Goal: Complete application form

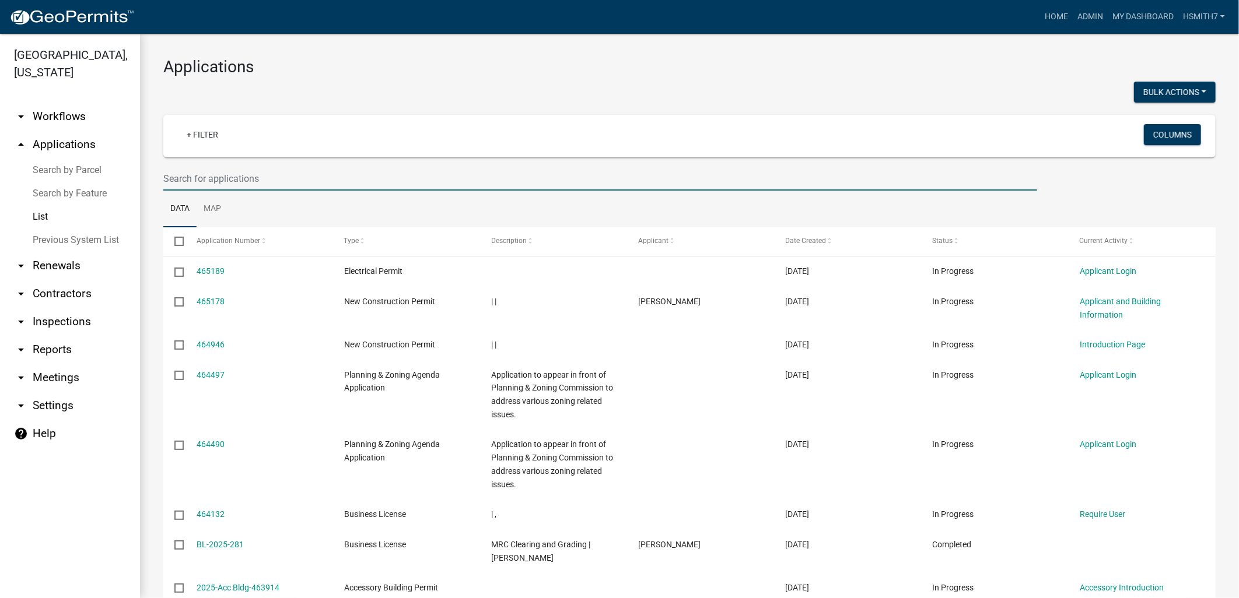
click at [574, 171] on input "text" at bounding box center [600, 179] width 874 height 24
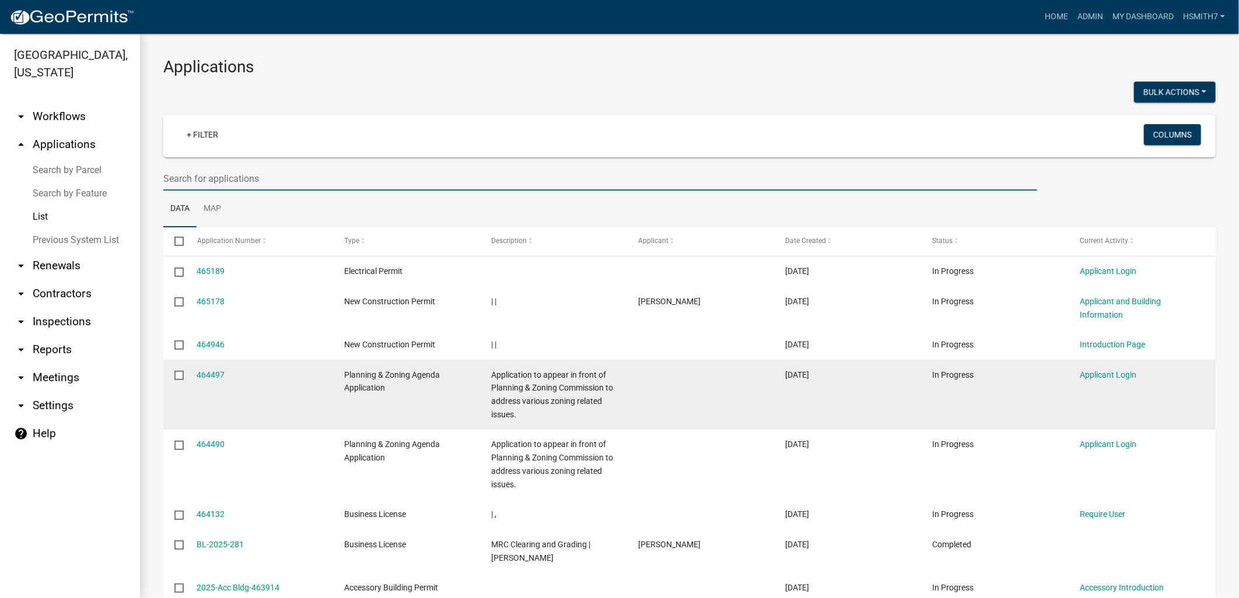
click at [742, 423] on datatable-body-cell at bounding box center [700, 395] width 147 height 70
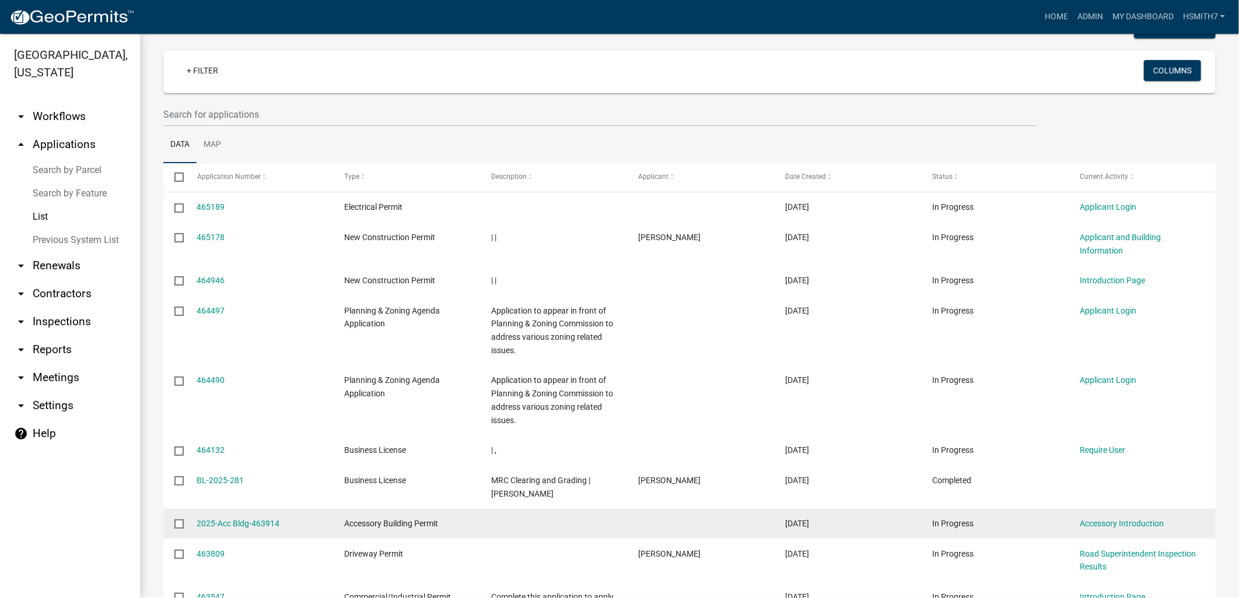
scroll to position [211, 0]
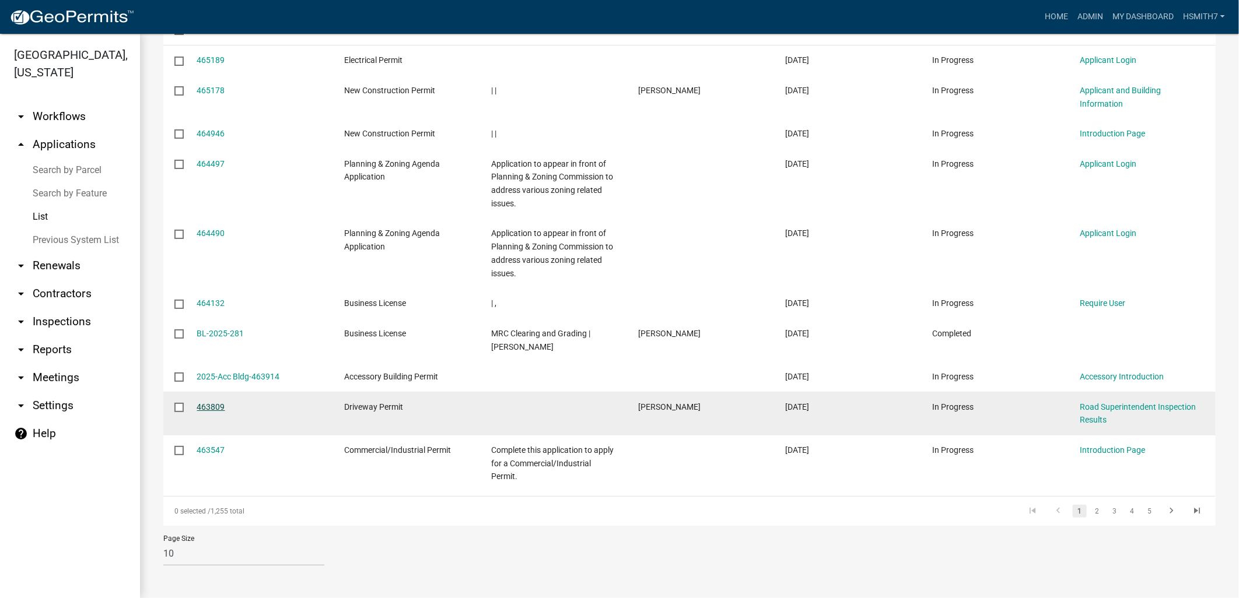
click at [222, 406] on link "463809" at bounding box center [211, 406] width 28 height 9
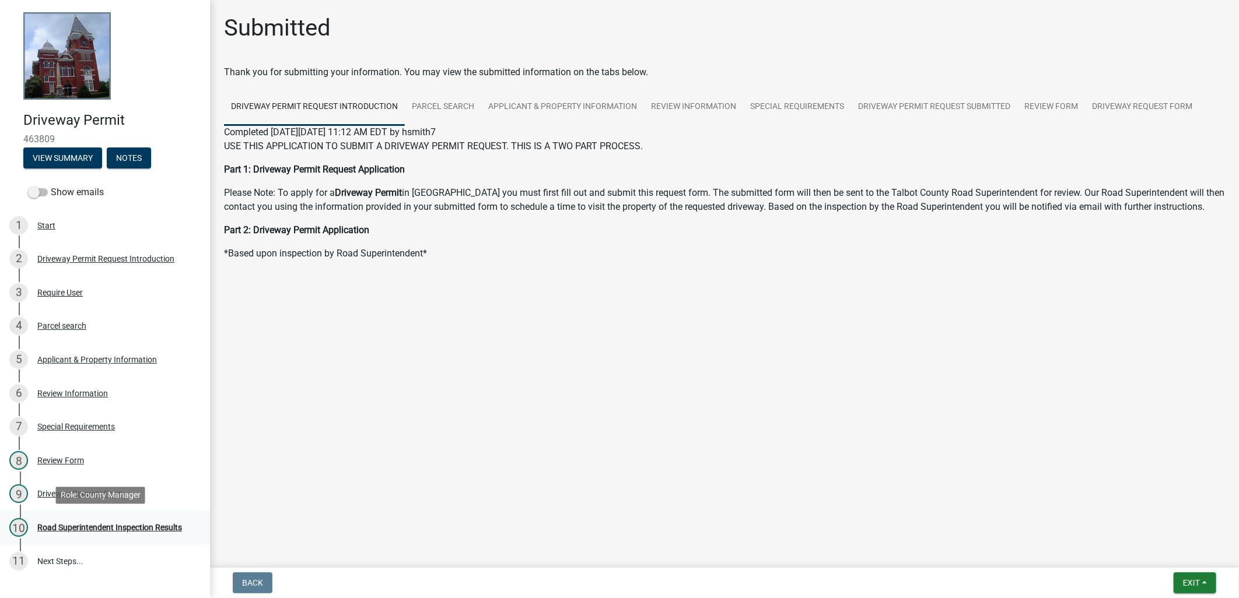
click at [118, 528] on div "Road Superintendent Inspection Results" at bounding box center [109, 528] width 145 height 8
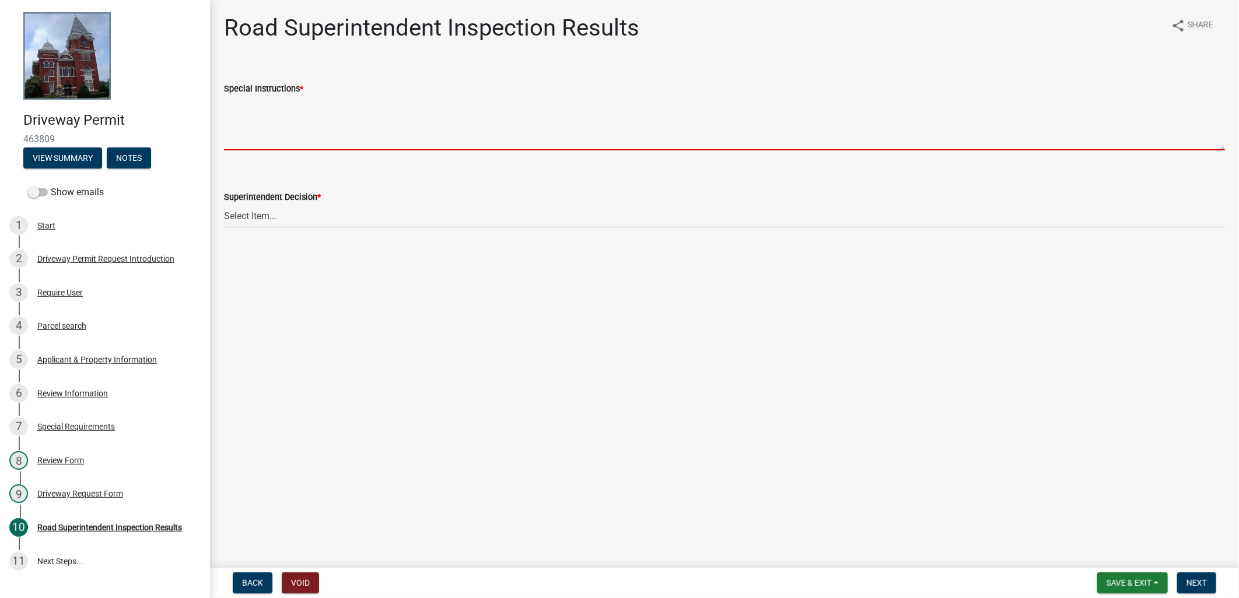
click at [281, 119] on textarea "Special Instructions *" at bounding box center [724, 123] width 1001 height 55
type textarea "i"
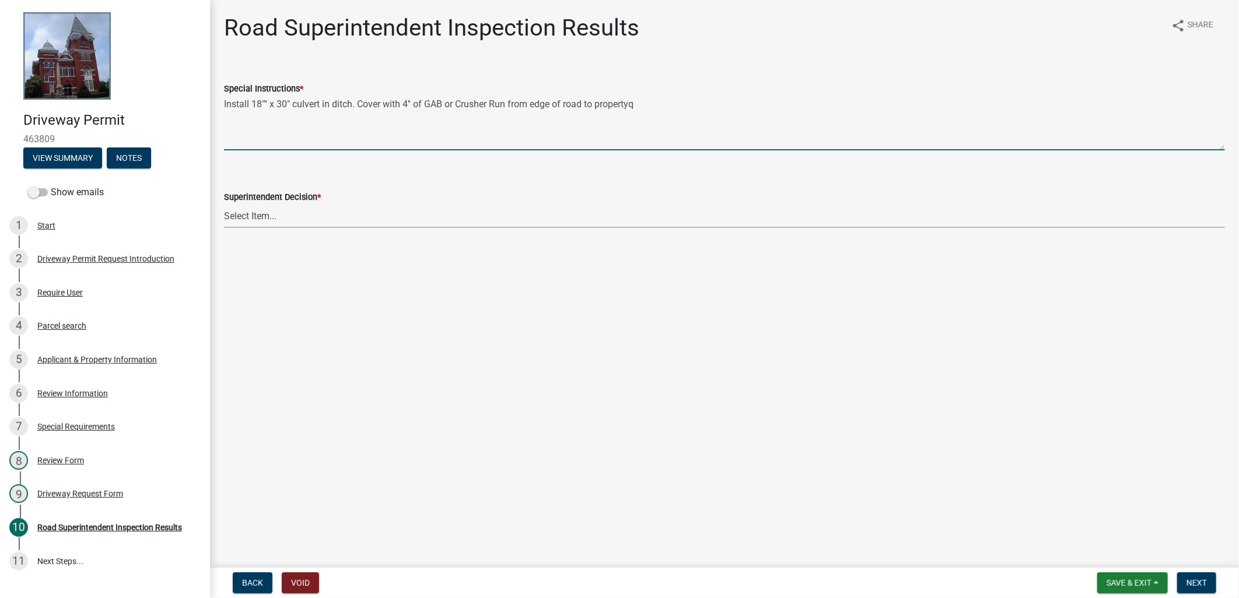
click at [645, 101] on textarea "Install 18"" x 30" culvert in ditch. Cover with 4'' of GAB or Crusher Run from …" at bounding box center [724, 123] width 1001 height 55
type textarea "Install 18"" x 30" culvert in ditch. Cover with 4'' of GAB or Crusher Run from …"
click at [342, 215] on select "Select Item... Driveway is adequate Driveway is not adequate Driveway is pre ex…" at bounding box center [724, 216] width 1001 height 24
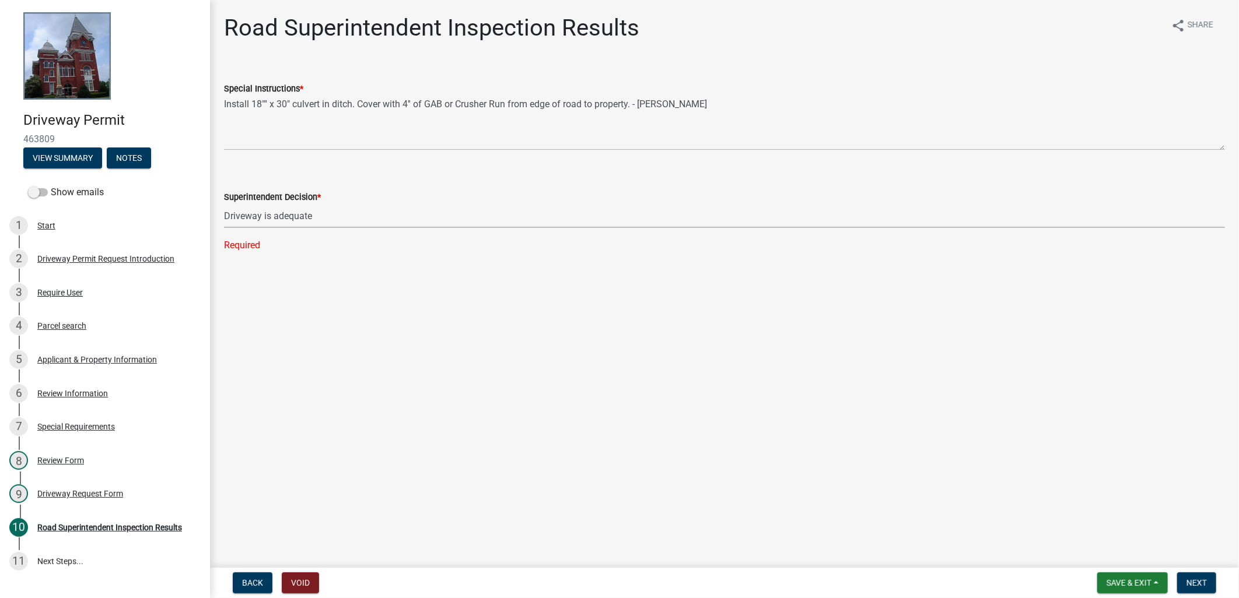
click at [224, 204] on select "Select Item... Driveway is adequate Driveway is not adequate Driveway is pre ex…" at bounding box center [724, 216] width 1001 height 24
select select "33eb0099-6d4a-4ae7-8ad6-7733806e546e"
click at [1198, 579] on span "Next" at bounding box center [1196, 583] width 20 height 9
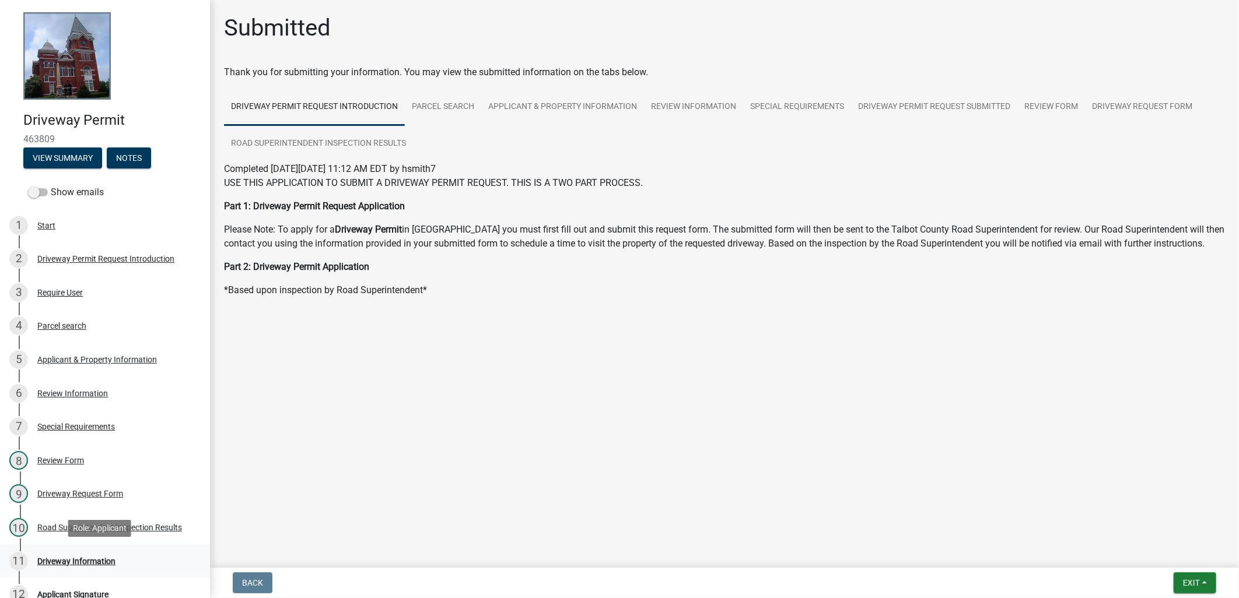
click at [114, 565] on div "11 Driveway Information" at bounding box center [100, 561] width 182 height 19
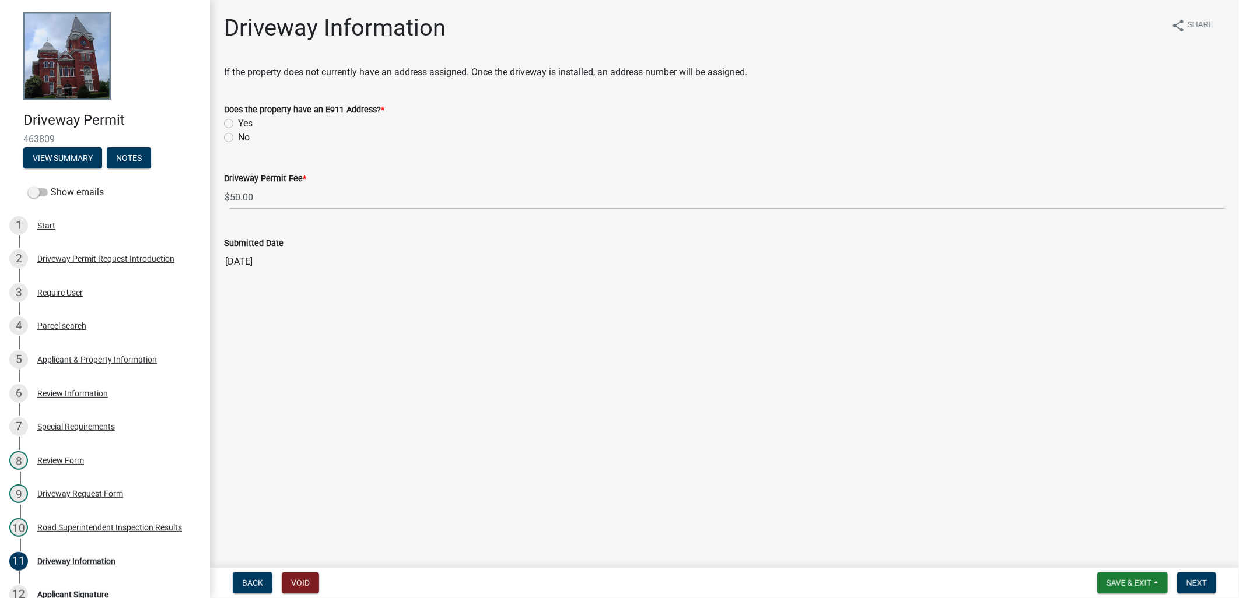
click at [236, 117] on div "Yes" at bounding box center [724, 124] width 1001 height 14
click at [241, 129] on label "Yes" at bounding box center [245, 124] width 15 height 14
drag, startPoint x: 241, startPoint y: 129, endPoint x: 231, endPoint y: 121, distance: 12.5
click at [238, 121] on label "Yes" at bounding box center [245, 124] width 15 height 14
click at [238, 121] on input "Yes" at bounding box center [242, 121] width 8 height 8
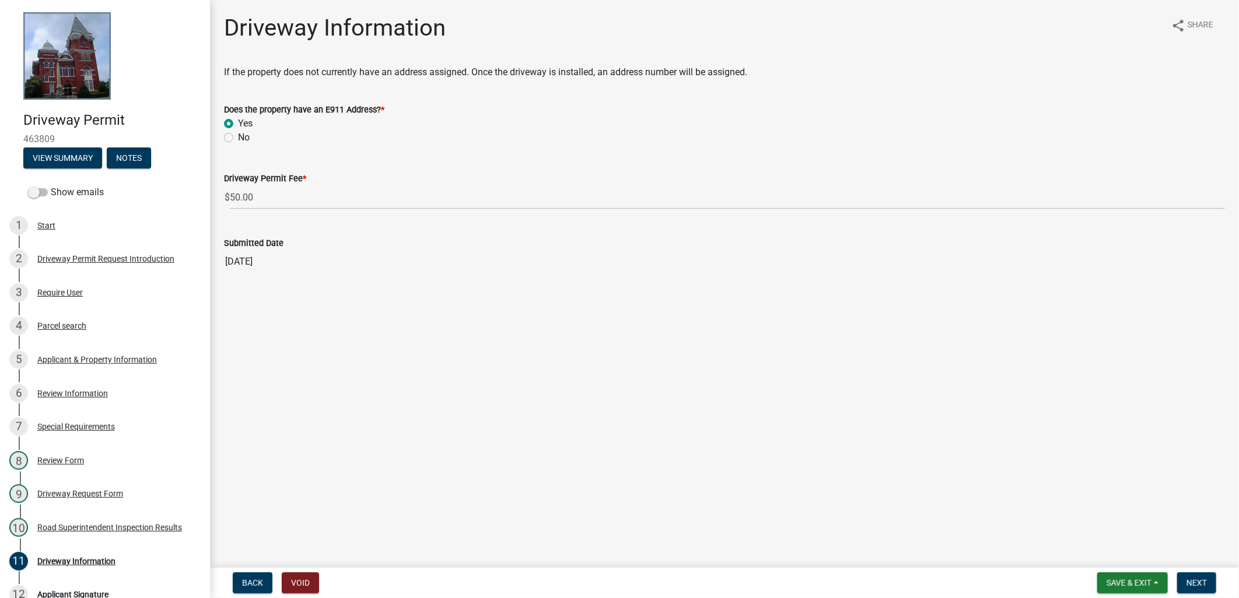
radio input "true"
click at [1198, 580] on span "Next" at bounding box center [1196, 583] width 20 height 9
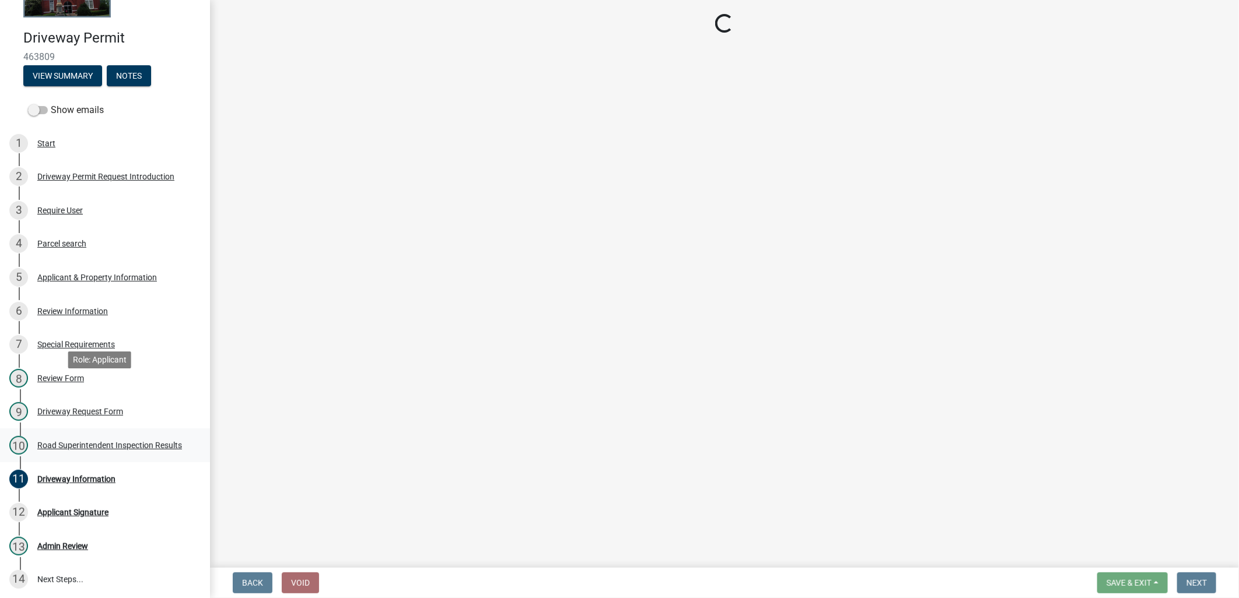
scroll to position [162, 0]
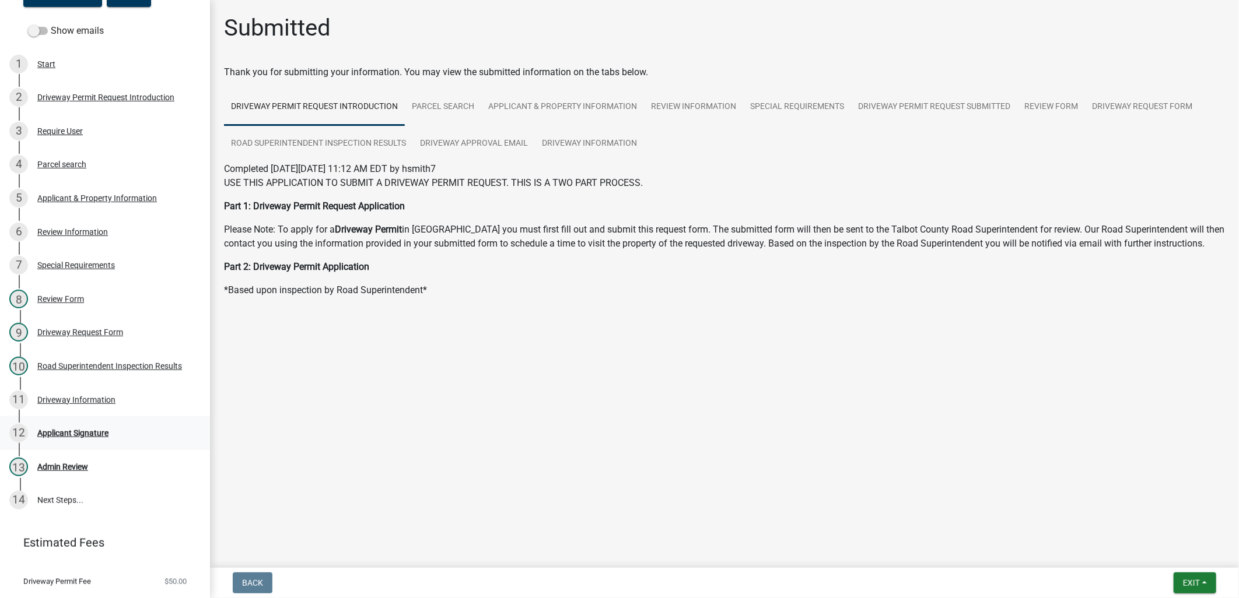
click at [135, 436] on div "12 Applicant Signature" at bounding box center [100, 433] width 182 height 19
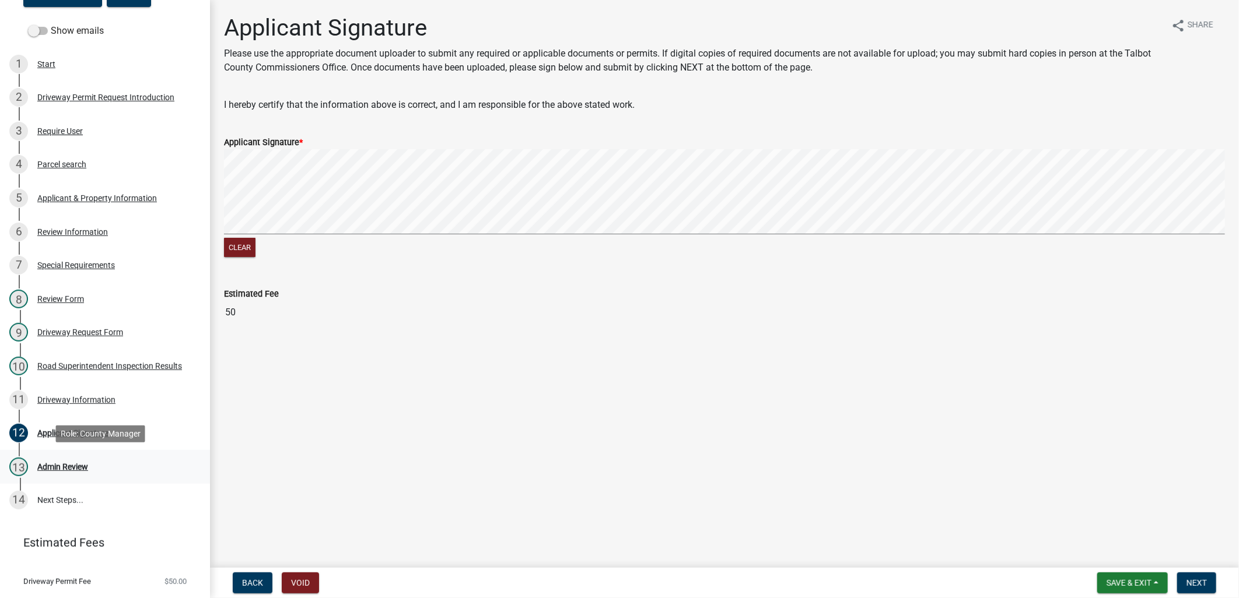
click at [123, 463] on div "13 Admin Review" at bounding box center [100, 467] width 182 height 19
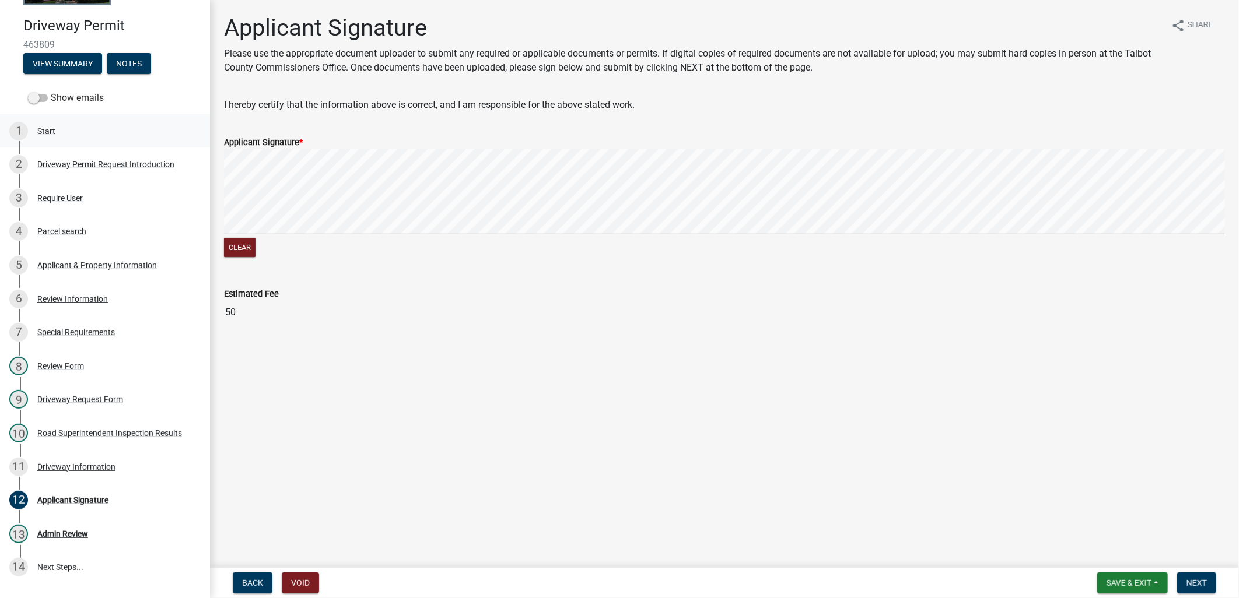
scroll to position [32, 0]
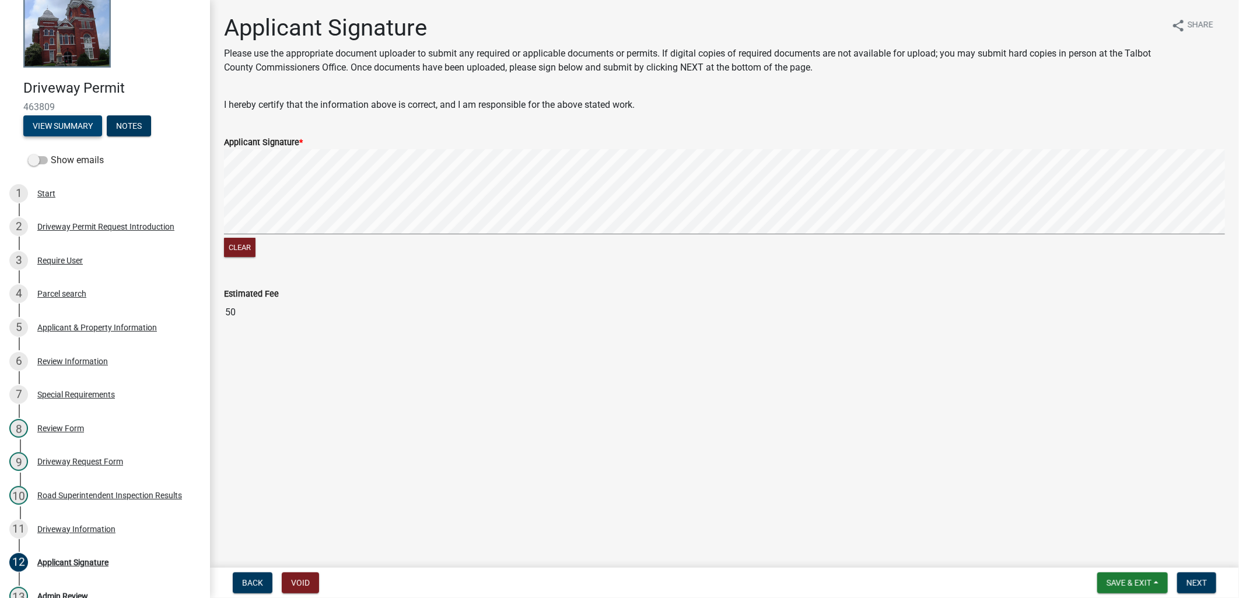
click at [33, 115] on button "View Summary" at bounding box center [62, 125] width 79 height 21
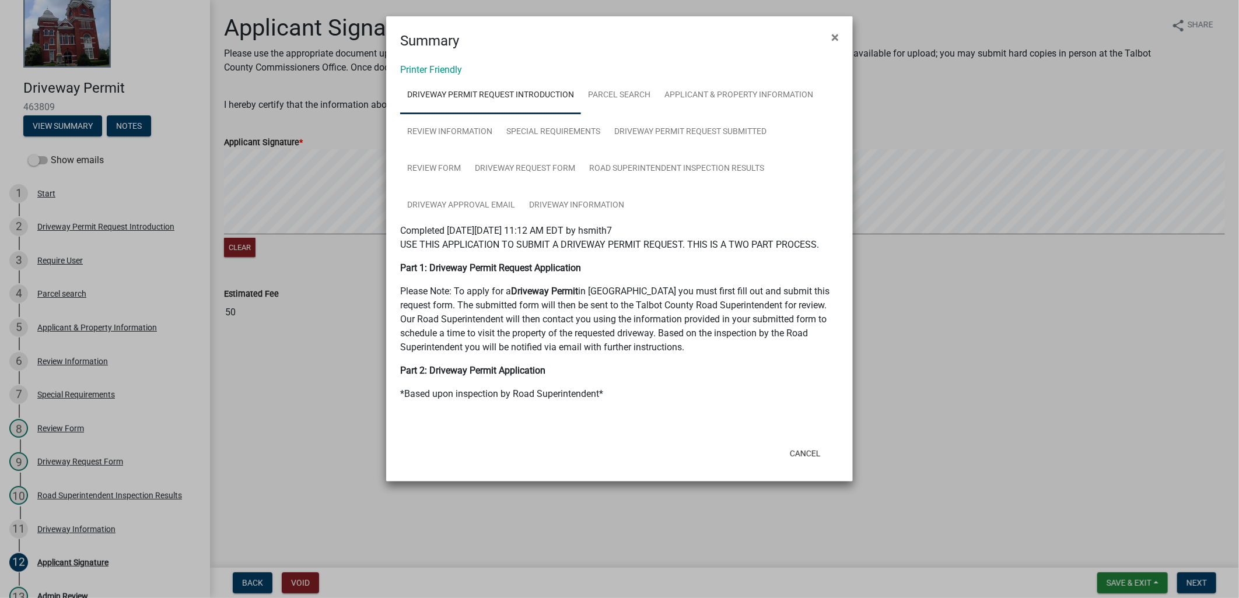
click at [447, 76] on div "Printer Friendly Driveway Permit Request Introduction Parcel search Applicant &…" at bounding box center [619, 244] width 467 height 387
click at [445, 72] on link "Printer Friendly" at bounding box center [431, 69] width 62 height 11
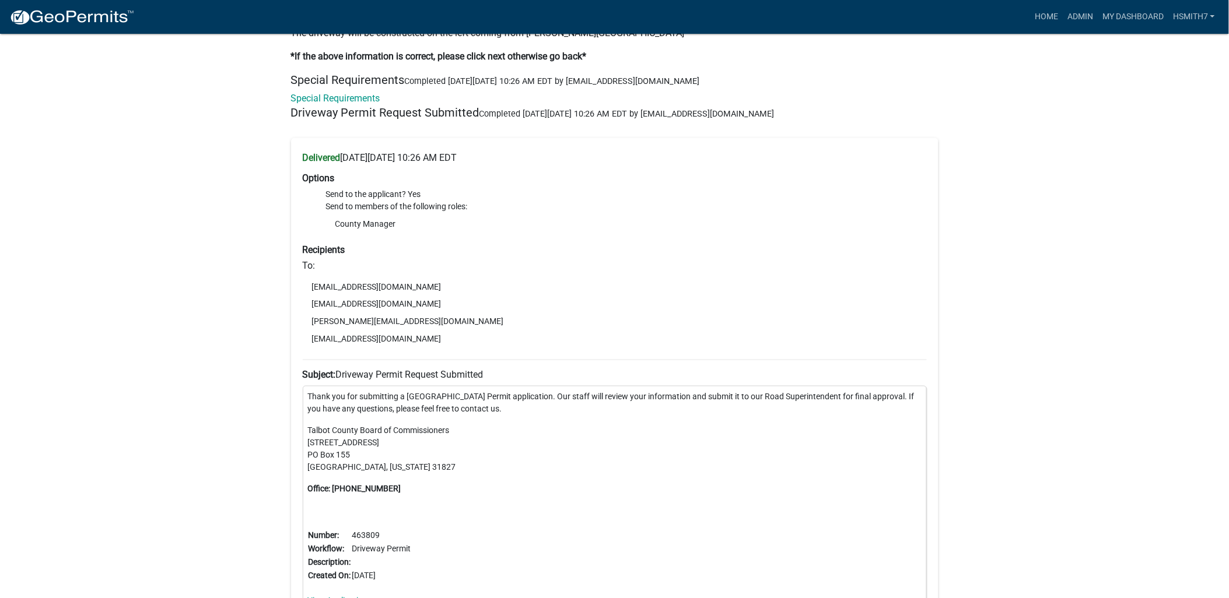
scroll to position [1944, 0]
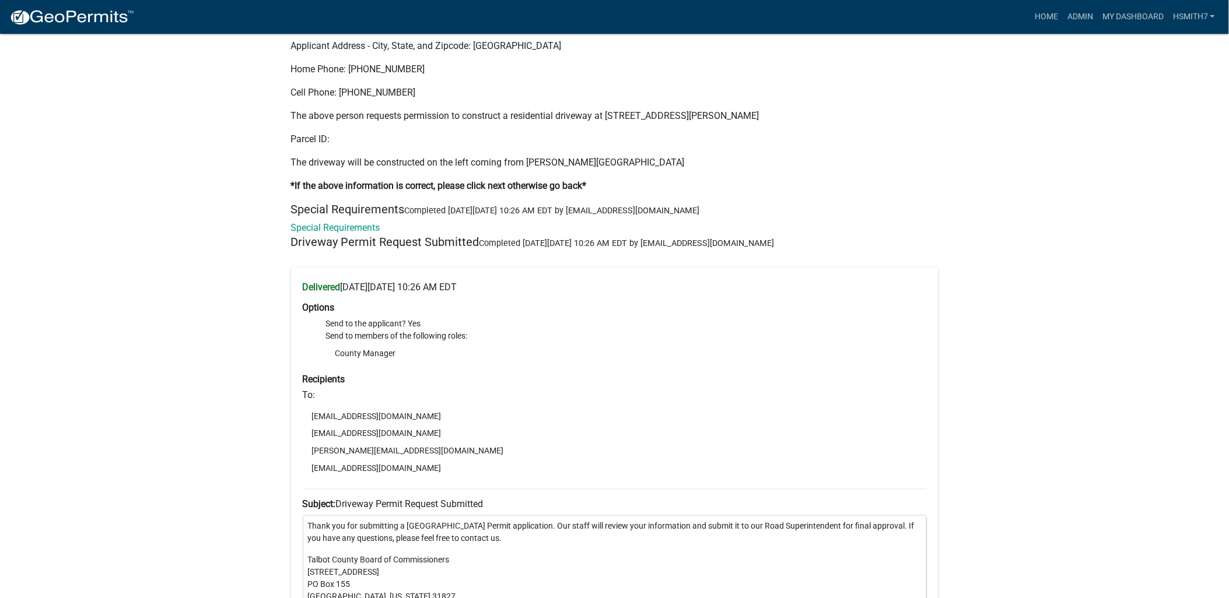
click at [308, 216] on h5 "Special Requirements Completed [DATE][DATE] 10:26 AM EDT by [EMAIL_ADDRESS][DOM…" at bounding box center [614, 209] width 647 height 14
click at [313, 228] on link "Special Requirements" at bounding box center [335, 227] width 89 height 11
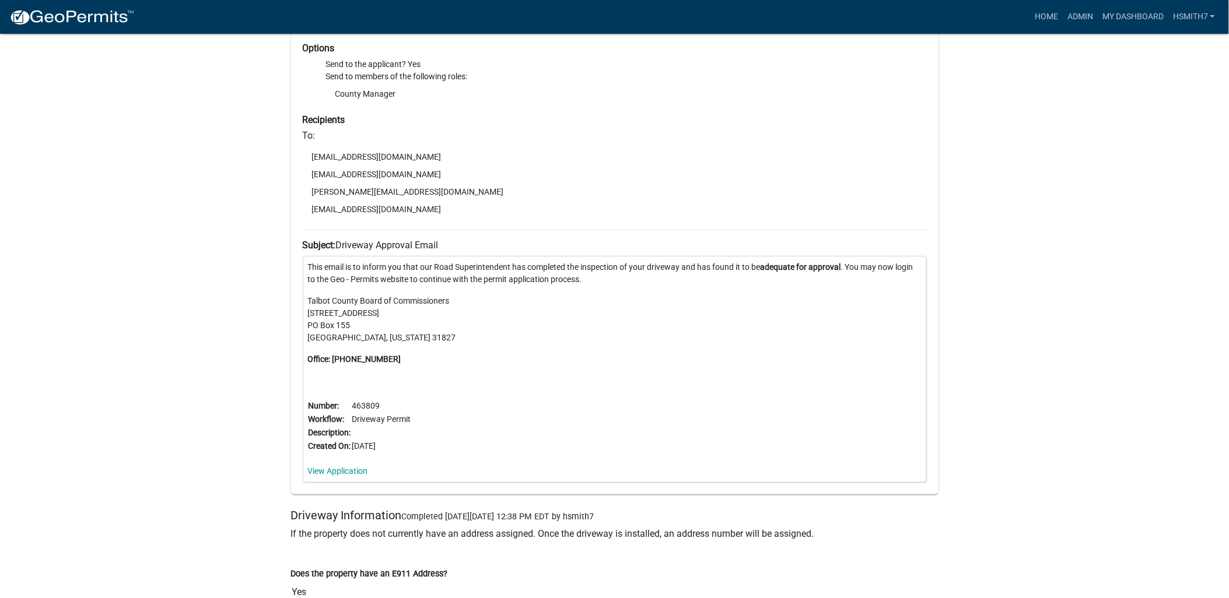
scroll to position [3500, 0]
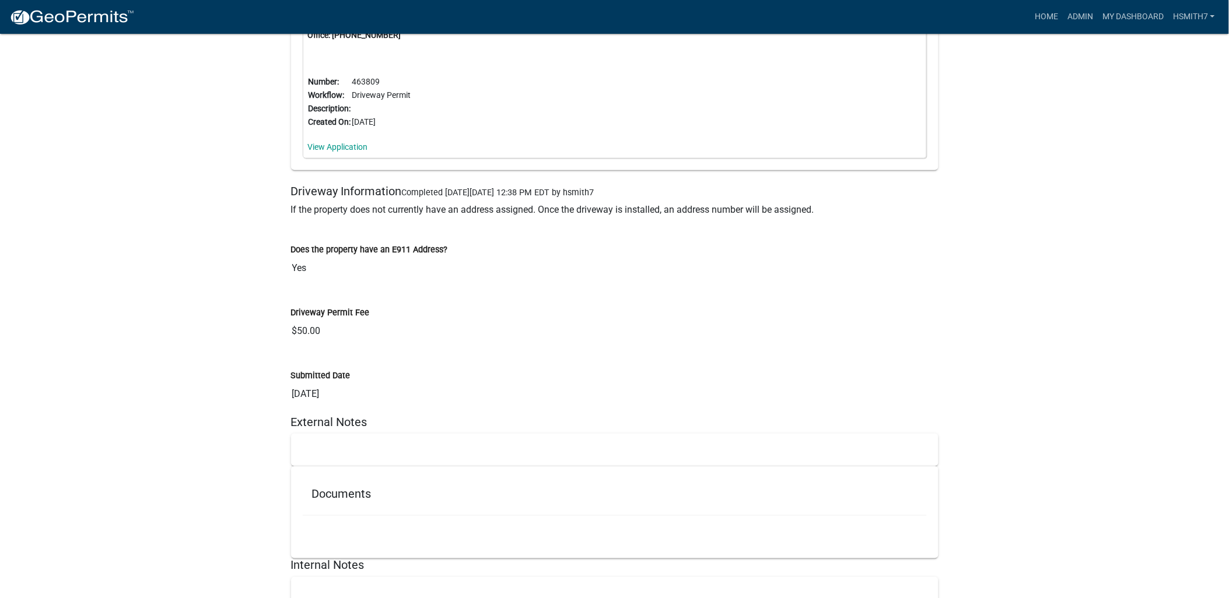
click at [943, 325] on div "Driveway Permit Fee $50.00" at bounding box center [614, 320] width 665 height 63
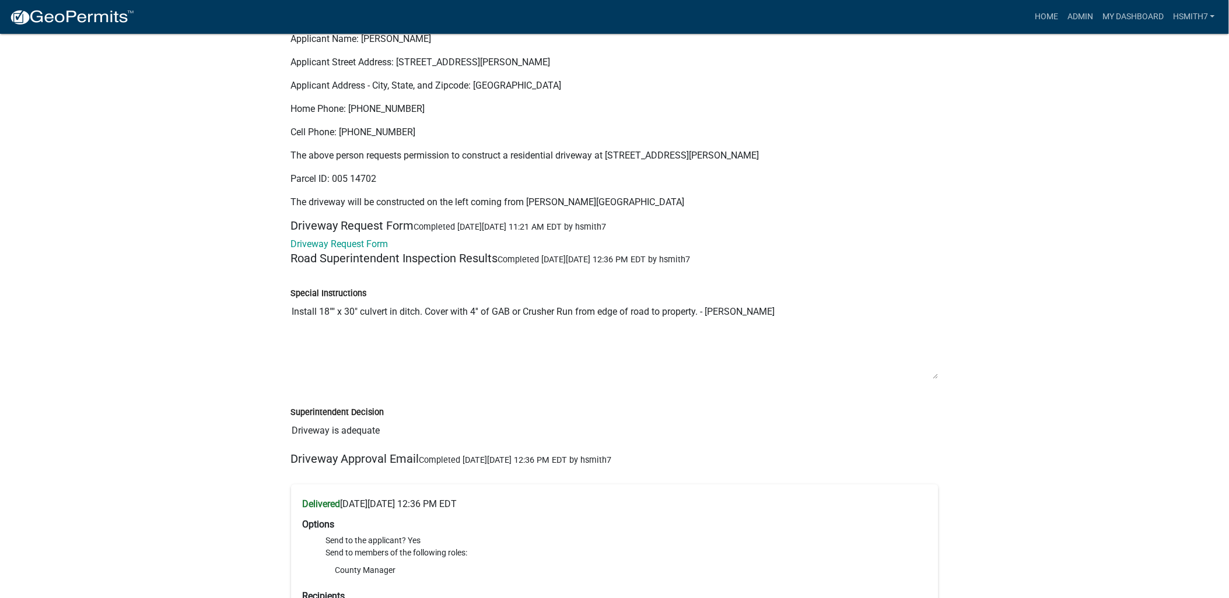
scroll to position [2603, 0]
